Goal: Information Seeking & Learning: Learn about a topic

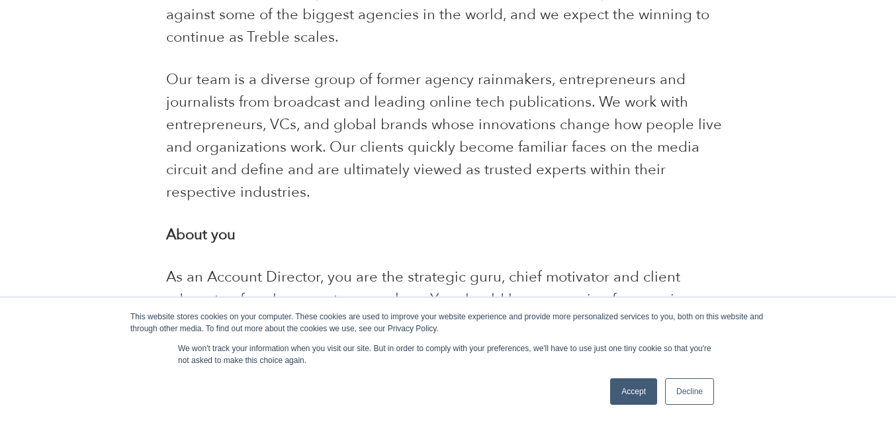
scroll to position [567, 0]
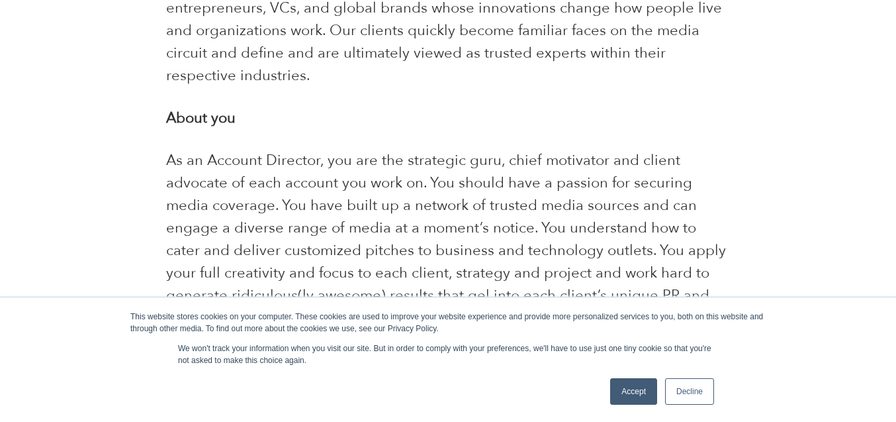
click at [623, 391] on link "Accept" at bounding box center [633, 391] width 47 height 26
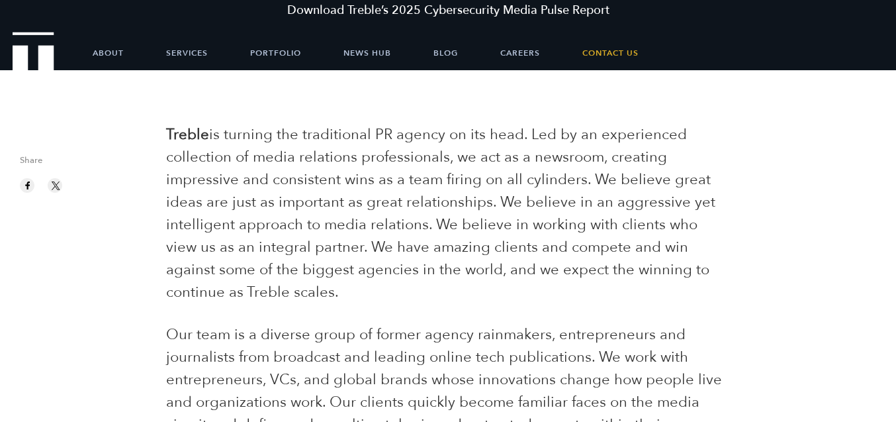
scroll to position [0, 0]
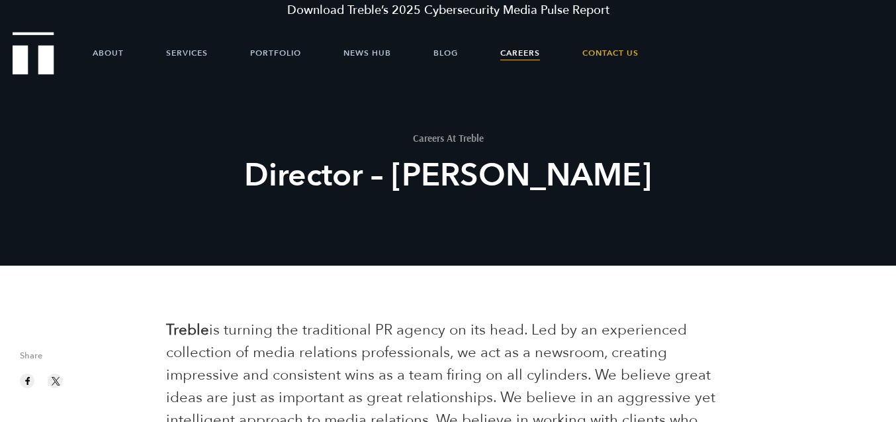
click at [527, 54] on link "Careers" at bounding box center [520, 53] width 40 height 40
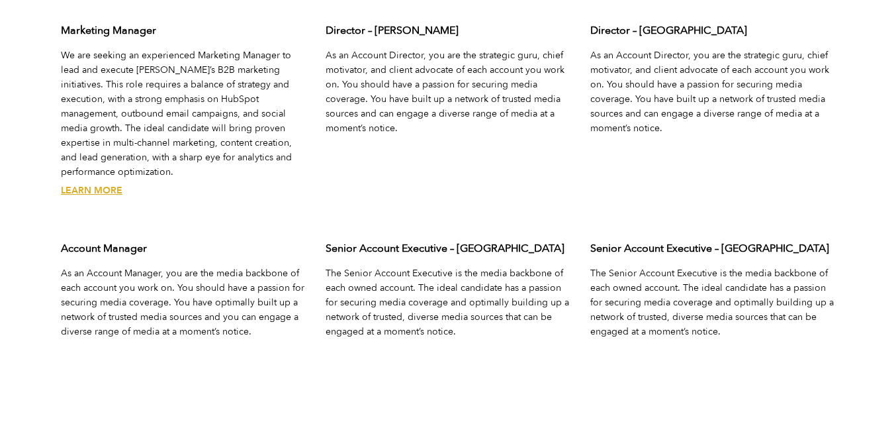
scroll to position [4224, 0]
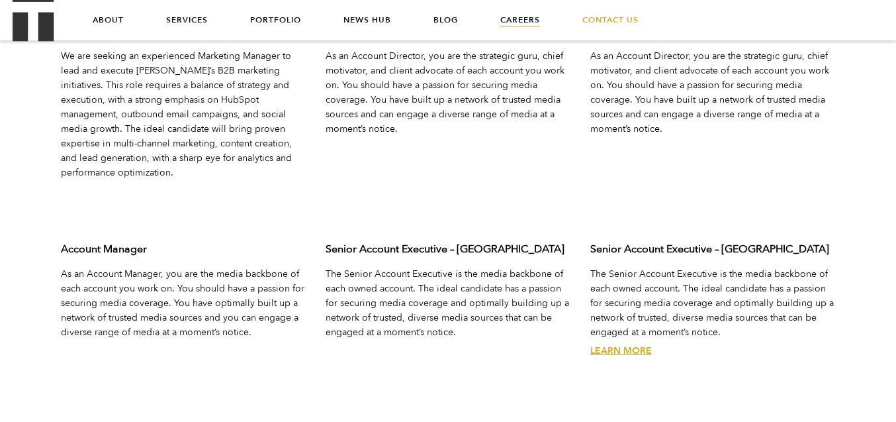
click at [621, 344] on link "Learn More" at bounding box center [621, 350] width 62 height 13
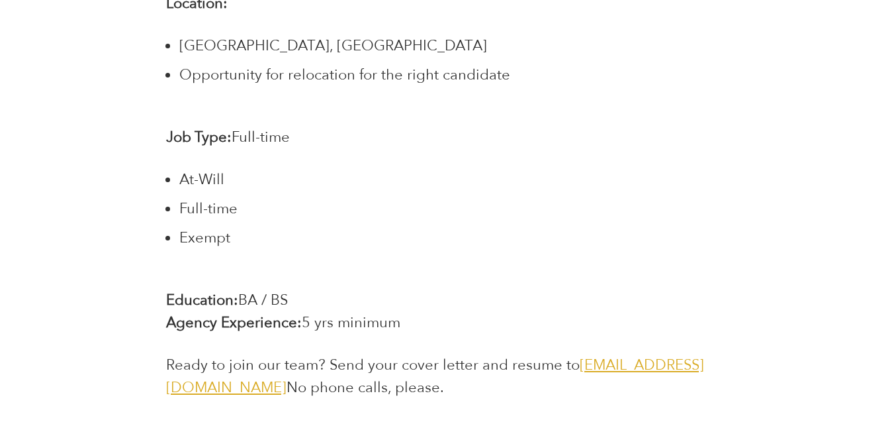
scroll to position [2689, 0]
